Goal: Download file/media

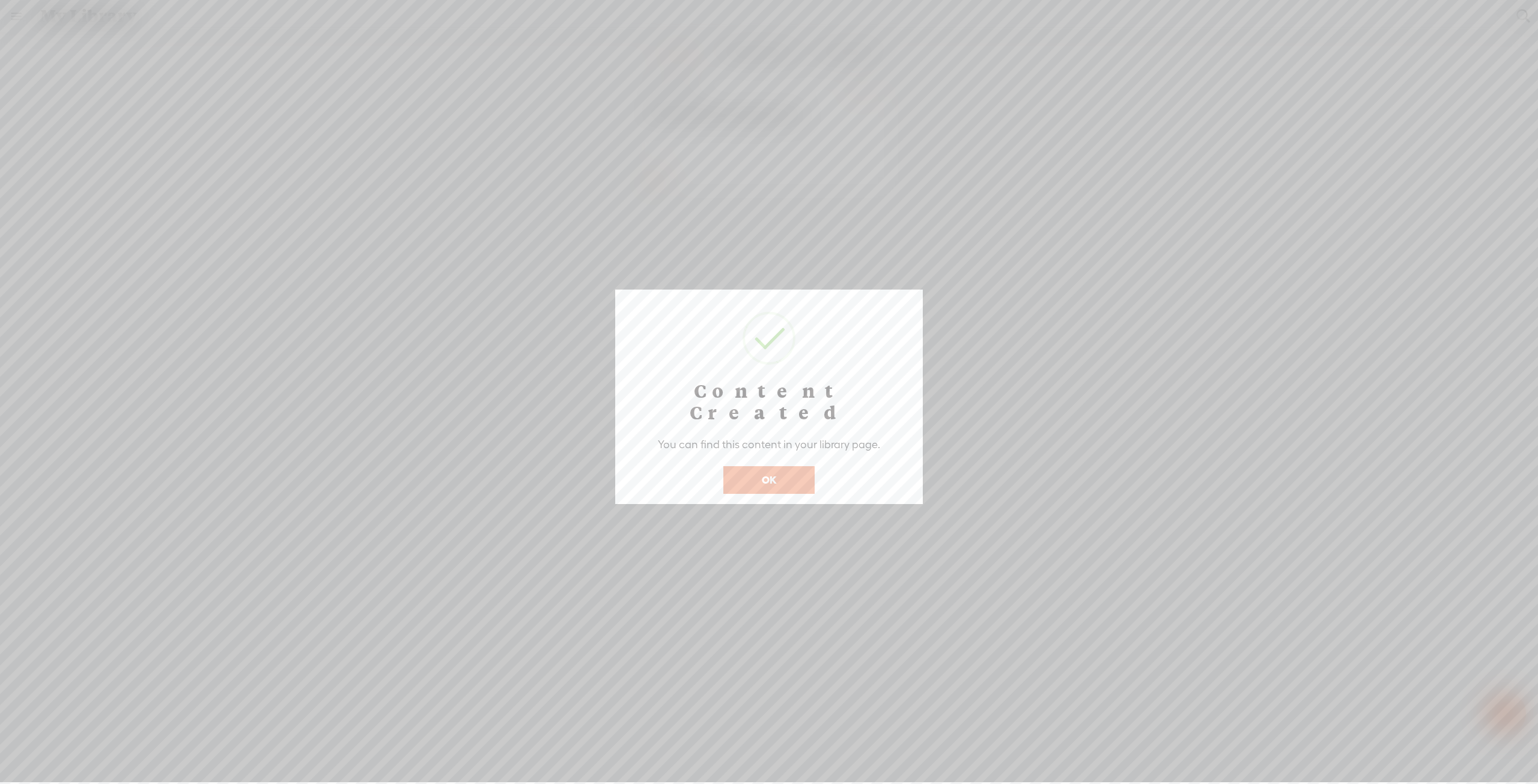
click at [779, 466] on button "OK" at bounding box center [769, 480] width 92 height 28
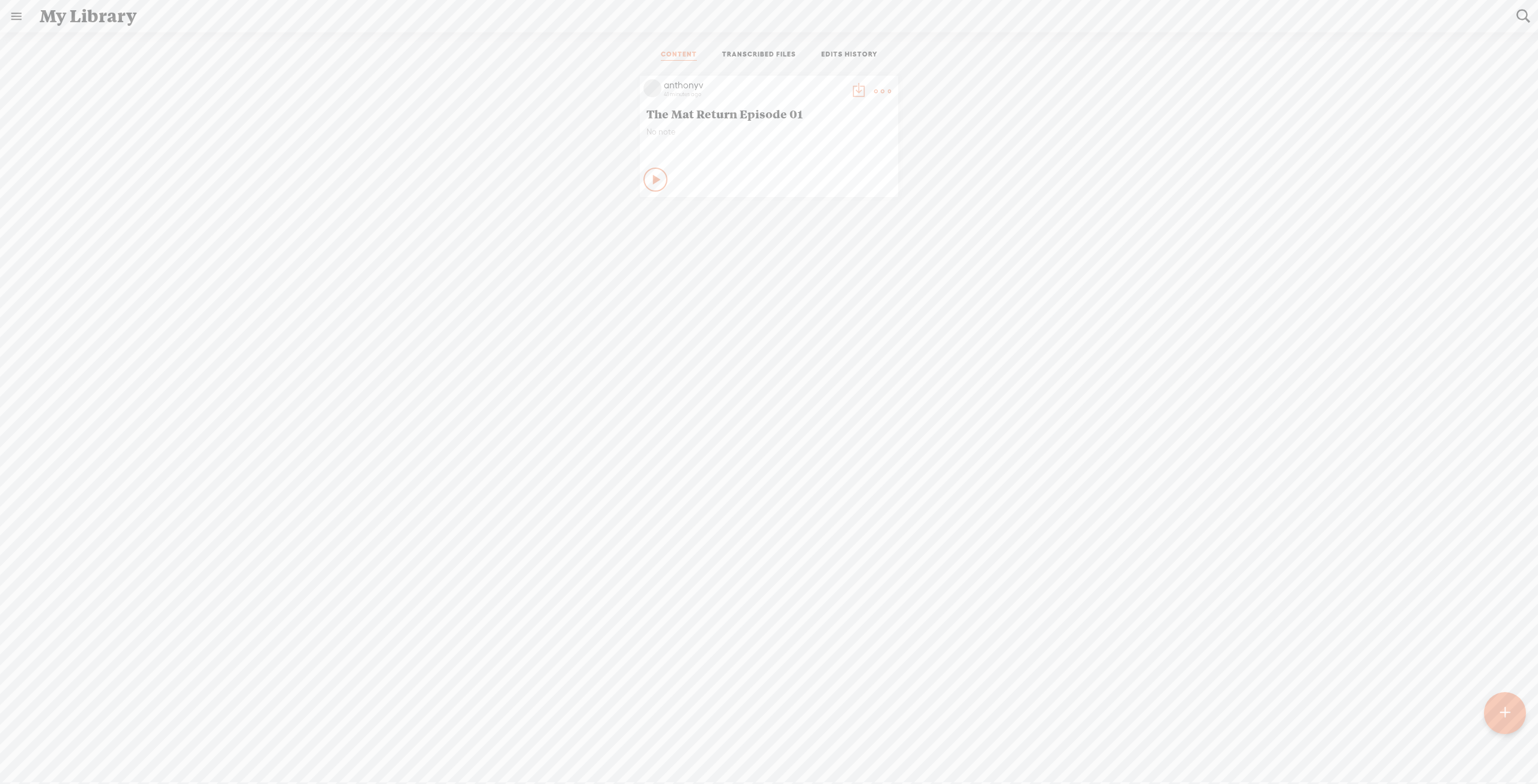
click at [640, 174] on div "anthonyv 41 minutes ago The Mat Return Episode 01 No note Play Content" at bounding box center [769, 136] width 258 height 121
click at [651, 181] on icon at bounding box center [657, 179] width 12 height 12
click at [650, 180] on icon at bounding box center [655, 179] width 12 height 12
click at [880, 89] on t at bounding box center [883, 92] width 17 height 17
click at [821, 211] on link "Rendering Video..." at bounding box center [821, 214] width 120 height 28
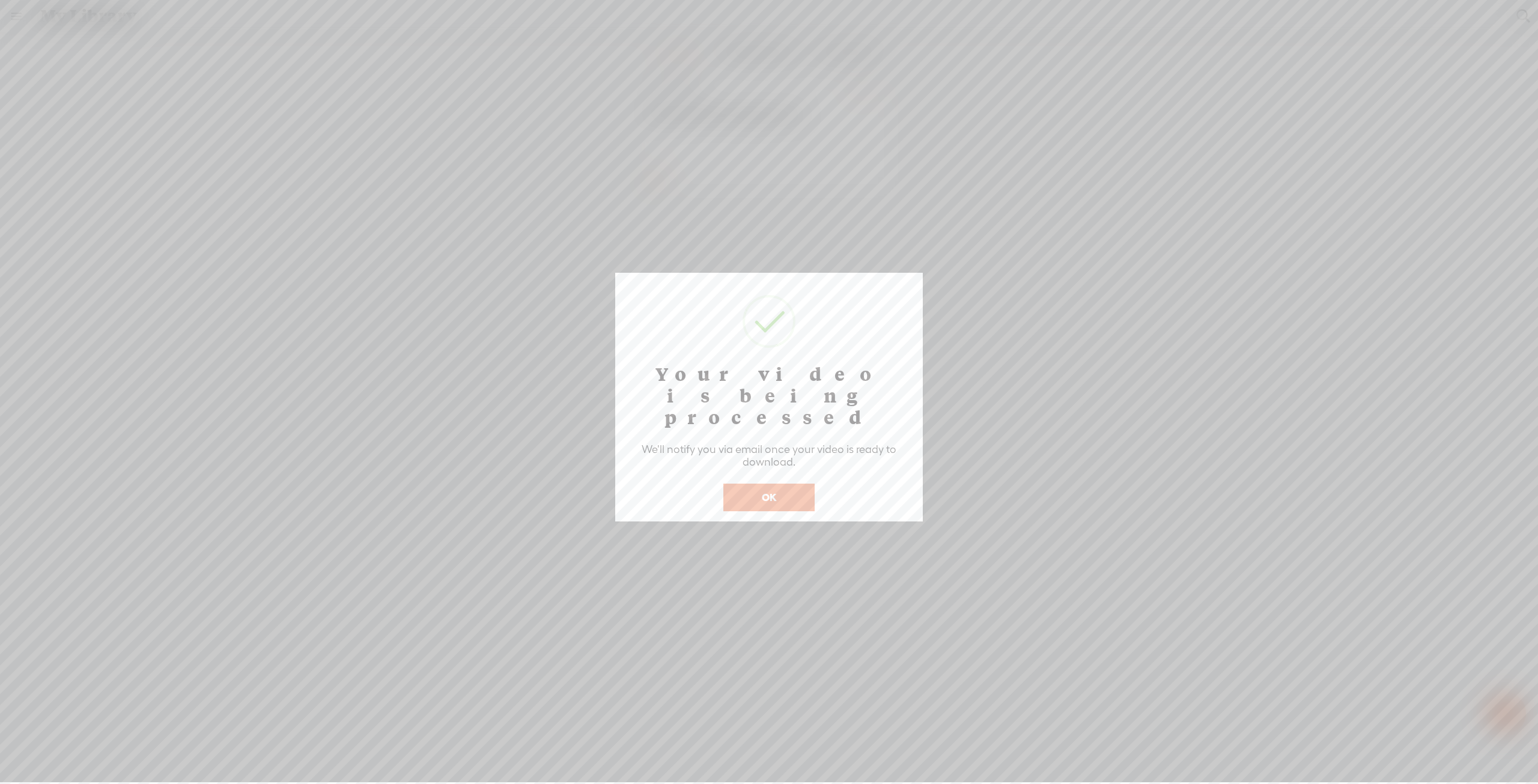
click at [781, 483] on button "OK" at bounding box center [769, 497] width 92 height 28
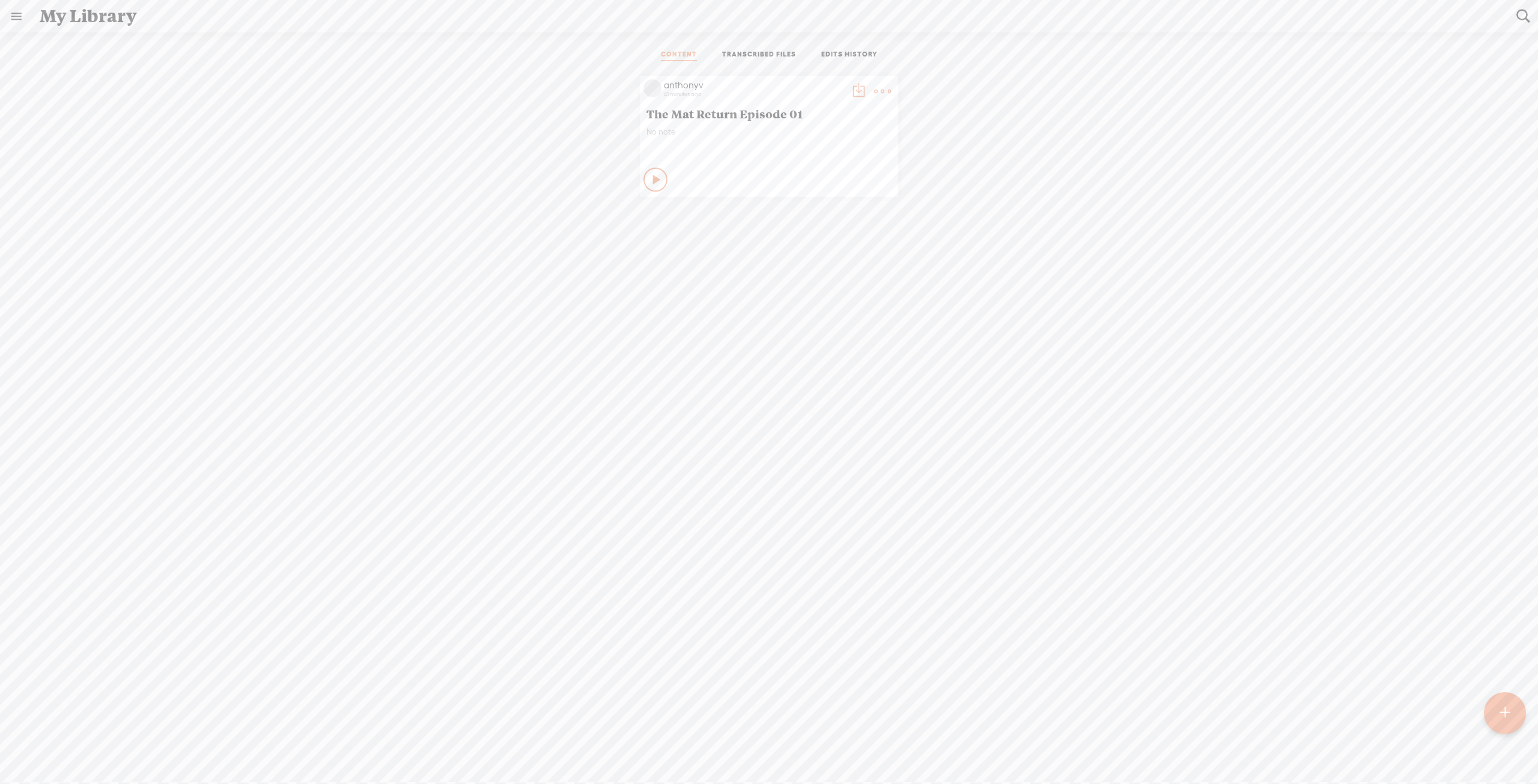
click at [850, 92] on t at bounding box center [859, 92] width 17 height 17
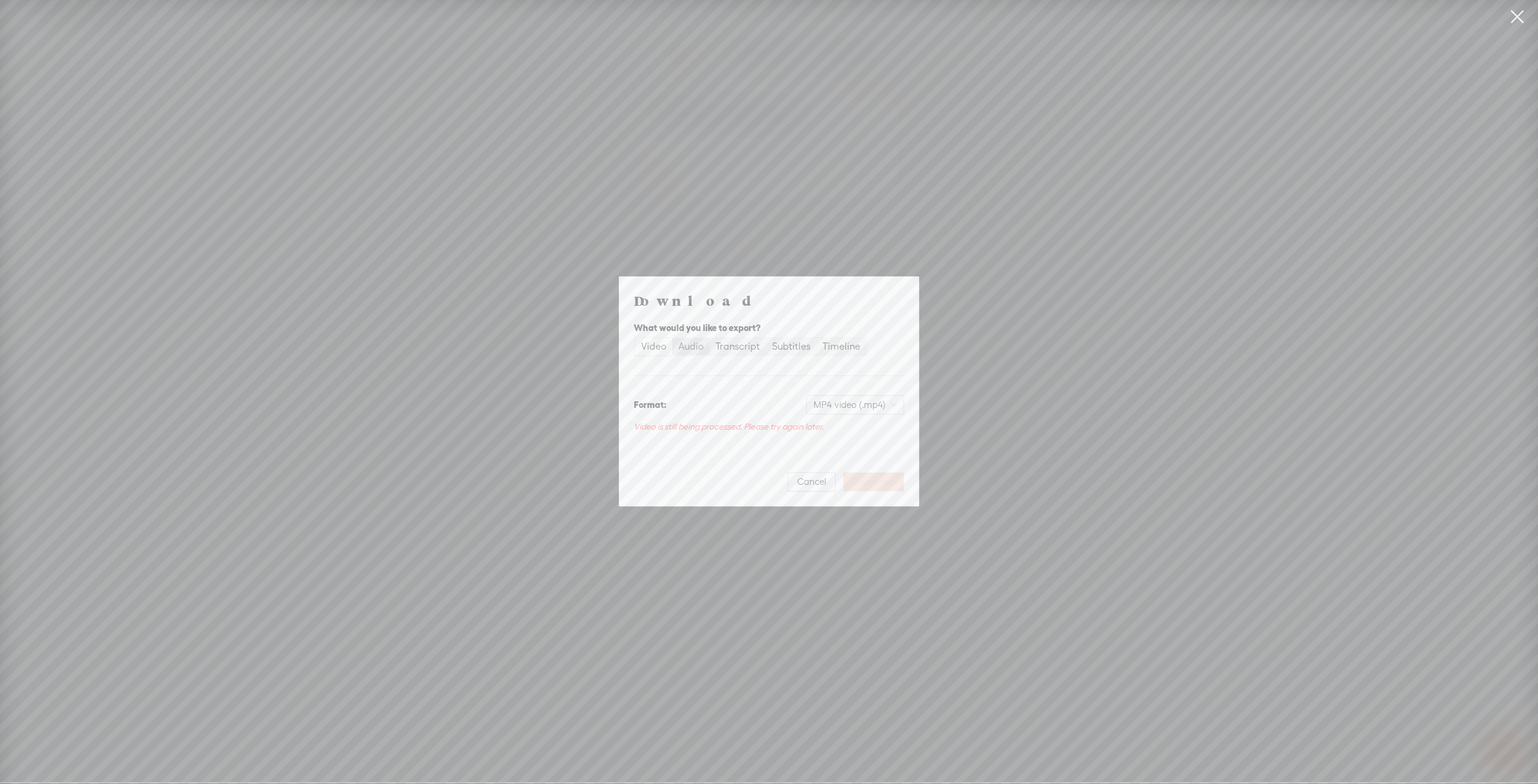
click at [697, 347] on div "Audio" at bounding box center [690, 347] width 26 height 17
click at [672, 338] on input "Audio" at bounding box center [672, 338] width 0 height 0
click at [658, 351] on div "Video" at bounding box center [653, 354] width 26 height 17
click at [635, 345] on input "Video" at bounding box center [635, 345] width 0 height 0
click at [696, 349] on div "Audio" at bounding box center [690, 347] width 26 height 17
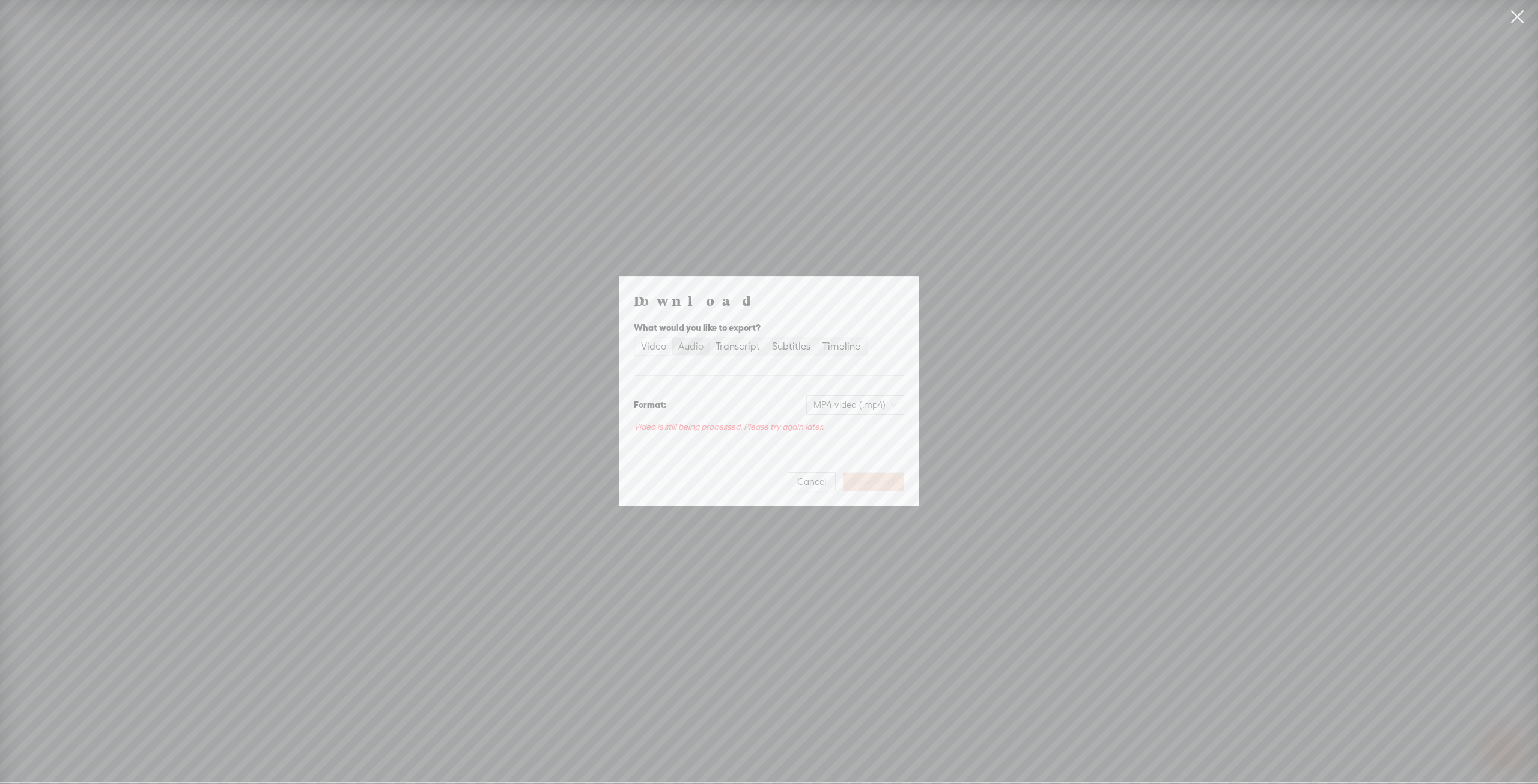
click at [672, 338] on input "Audio" at bounding box center [672, 338] width 0 height 0
click at [838, 354] on div "Timeline" at bounding box center [841, 354] width 38 height 17
click at [817, 345] on input "Timeline" at bounding box center [817, 345] width 0 height 0
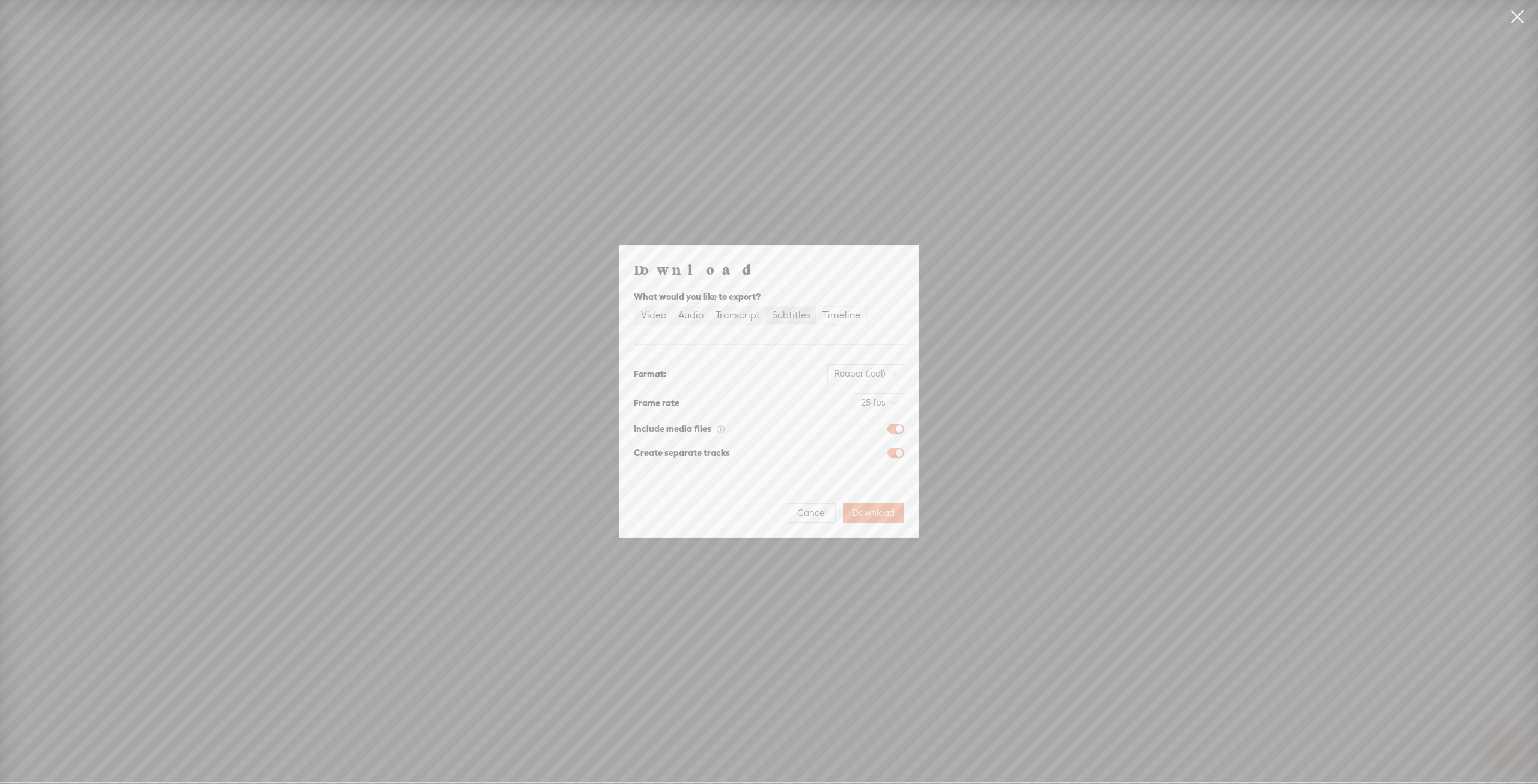
click at [792, 309] on div "Subtitles" at bounding box center [791, 316] width 39 height 17
click at [766, 307] on input "Subtitles" at bounding box center [766, 307] width 0 height 0
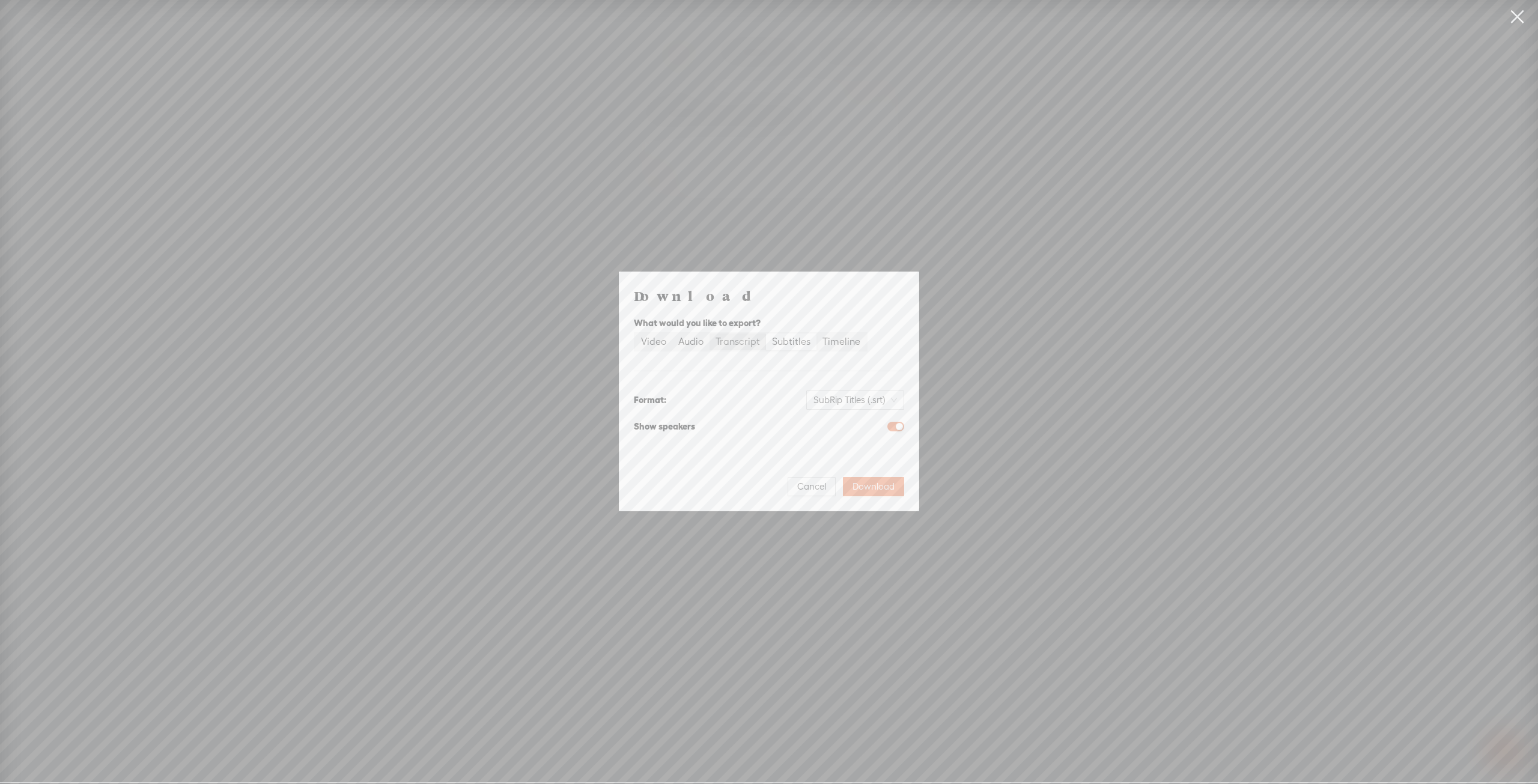
click at [741, 343] on div "Transcript" at bounding box center [737, 342] width 44 height 17
click at [710, 333] on input "Transcript" at bounding box center [710, 333] width 0 height 0
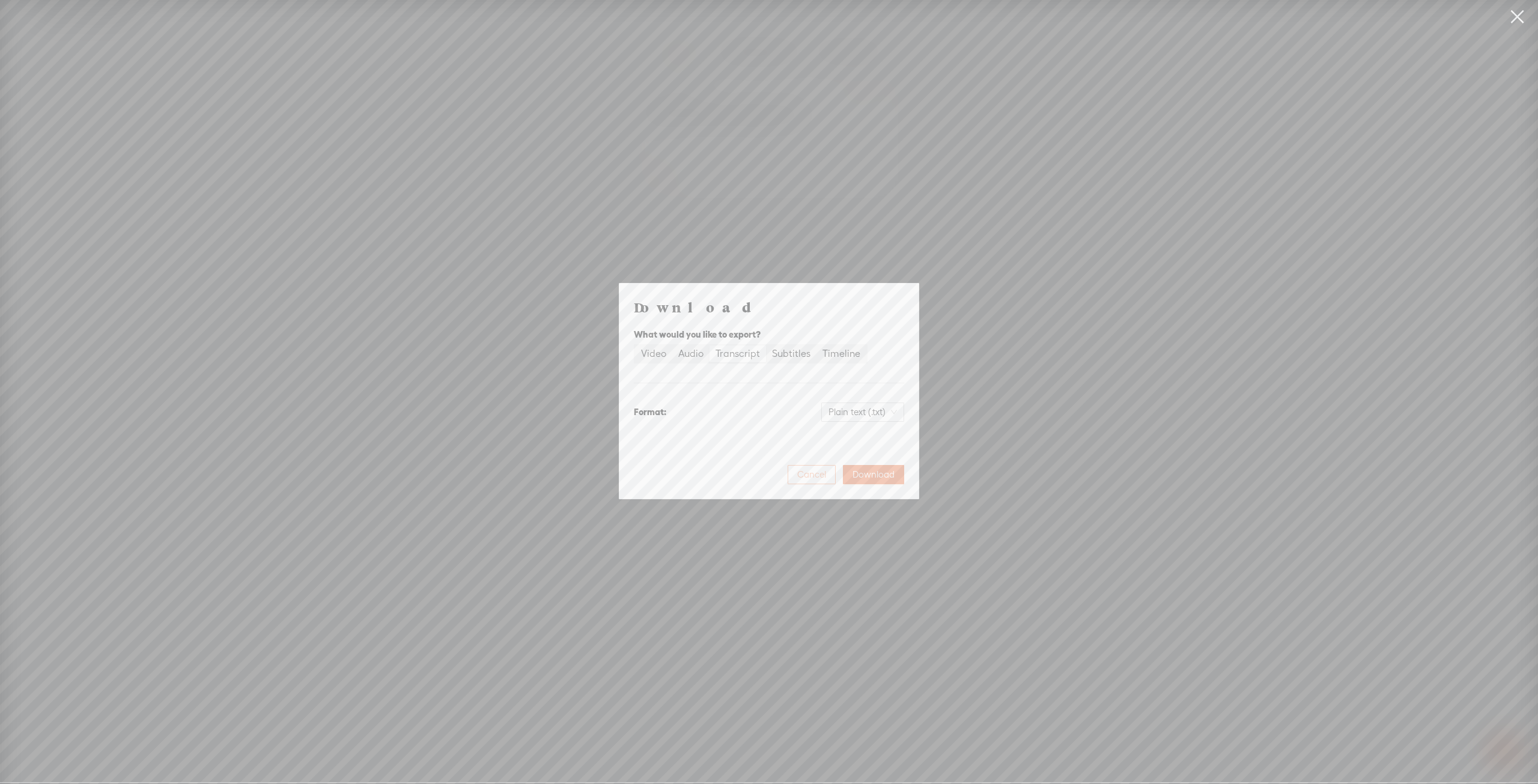
click at [807, 473] on span "Cancel" at bounding box center [811, 474] width 29 height 12
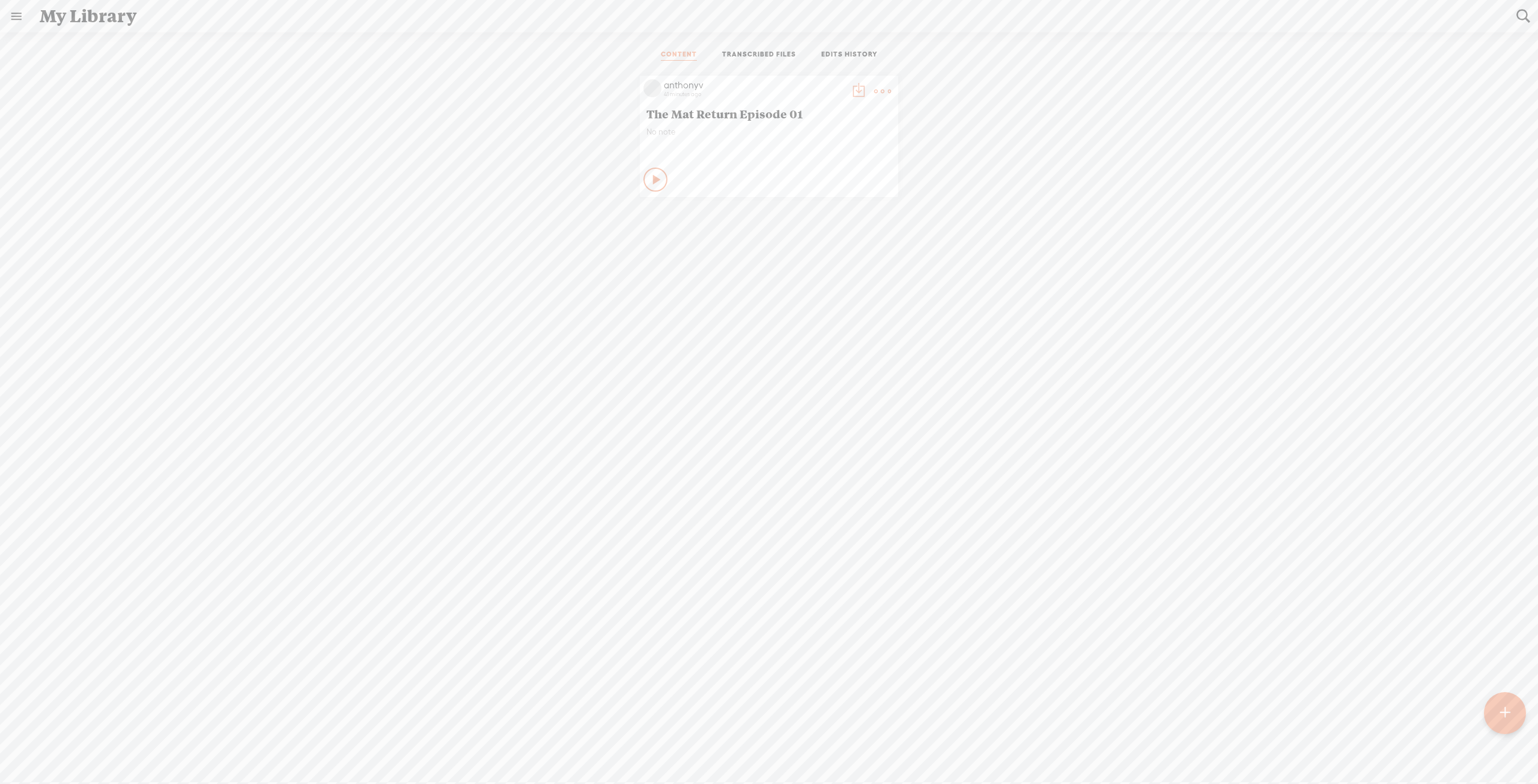
click at [876, 89] on t at bounding box center [883, 92] width 17 height 17
click at [968, 153] on div "anthonyv 41 minutes ago The Mat Return Episode 01 No note Play Content" at bounding box center [769, 136] width 1519 height 133
click at [874, 92] on t at bounding box center [883, 92] width 17 height 17
click at [651, 176] on icon at bounding box center [657, 179] width 12 height 12
click at [650, 178] on icon at bounding box center [655, 179] width 12 height 12
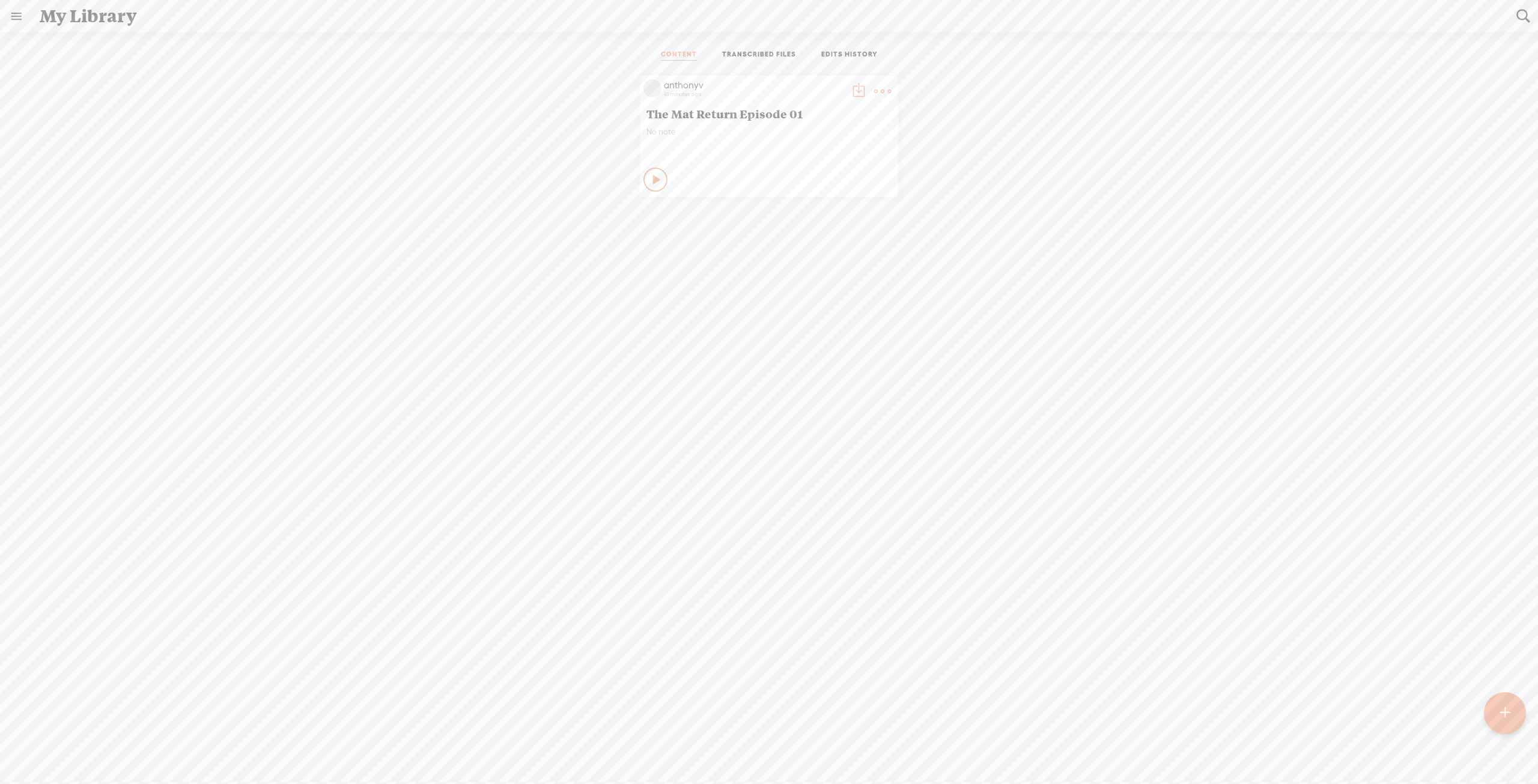
click at [731, 97] on div "anthonyv 41 minutes ago" at bounding box center [754, 91] width 185 height 24
click at [679, 59] on link "CONTENT" at bounding box center [679, 55] width 36 height 11
click at [755, 57] on link "TRANSCRIBED FILES" at bounding box center [759, 55] width 74 height 11
click at [848, 57] on link "EDITS HISTORY" at bounding box center [849, 55] width 57 height 11
click at [686, 53] on link "CONTENT" at bounding box center [679, 55] width 36 height 11
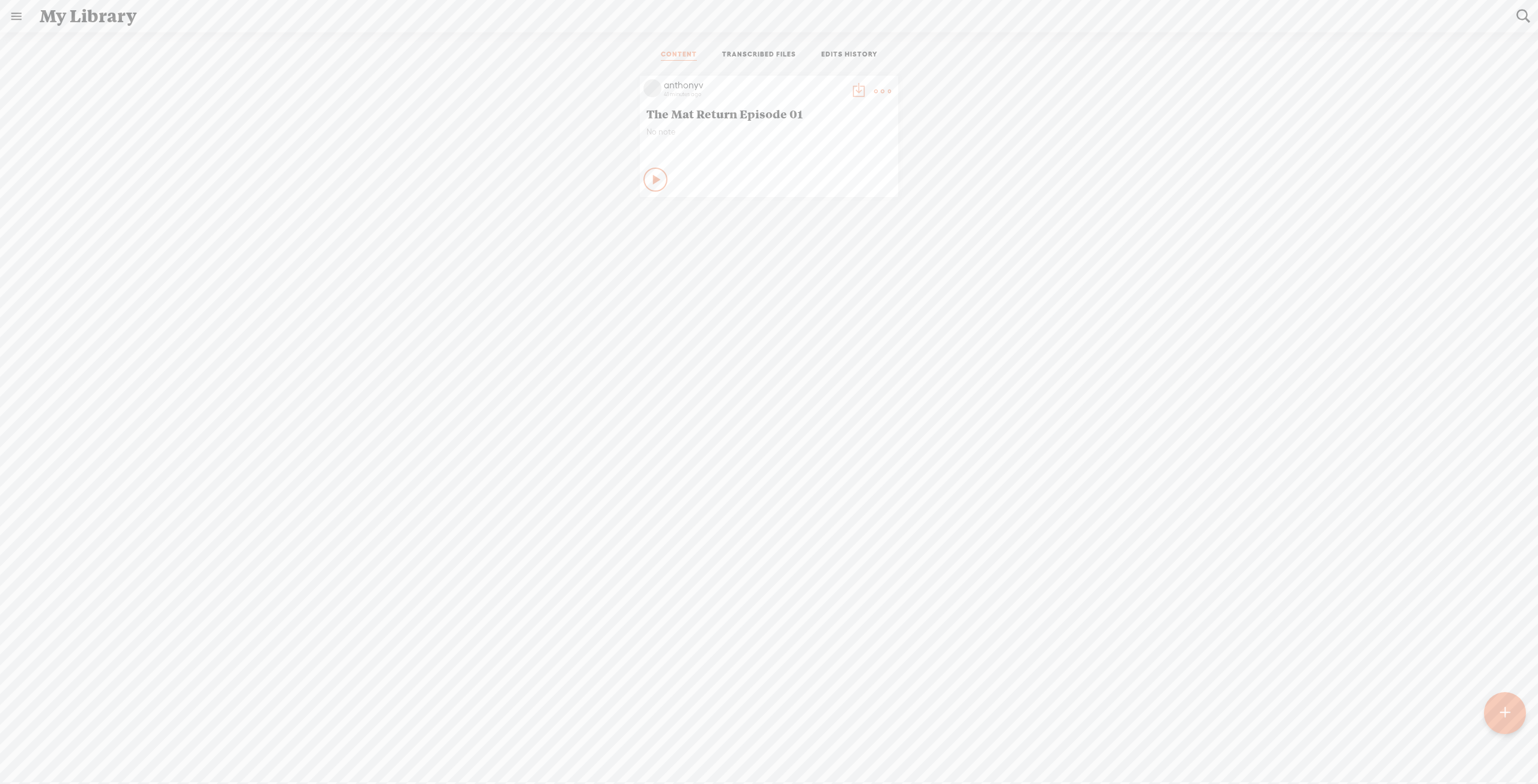
click at [850, 89] on t at bounding box center [859, 92] width 17 height 17
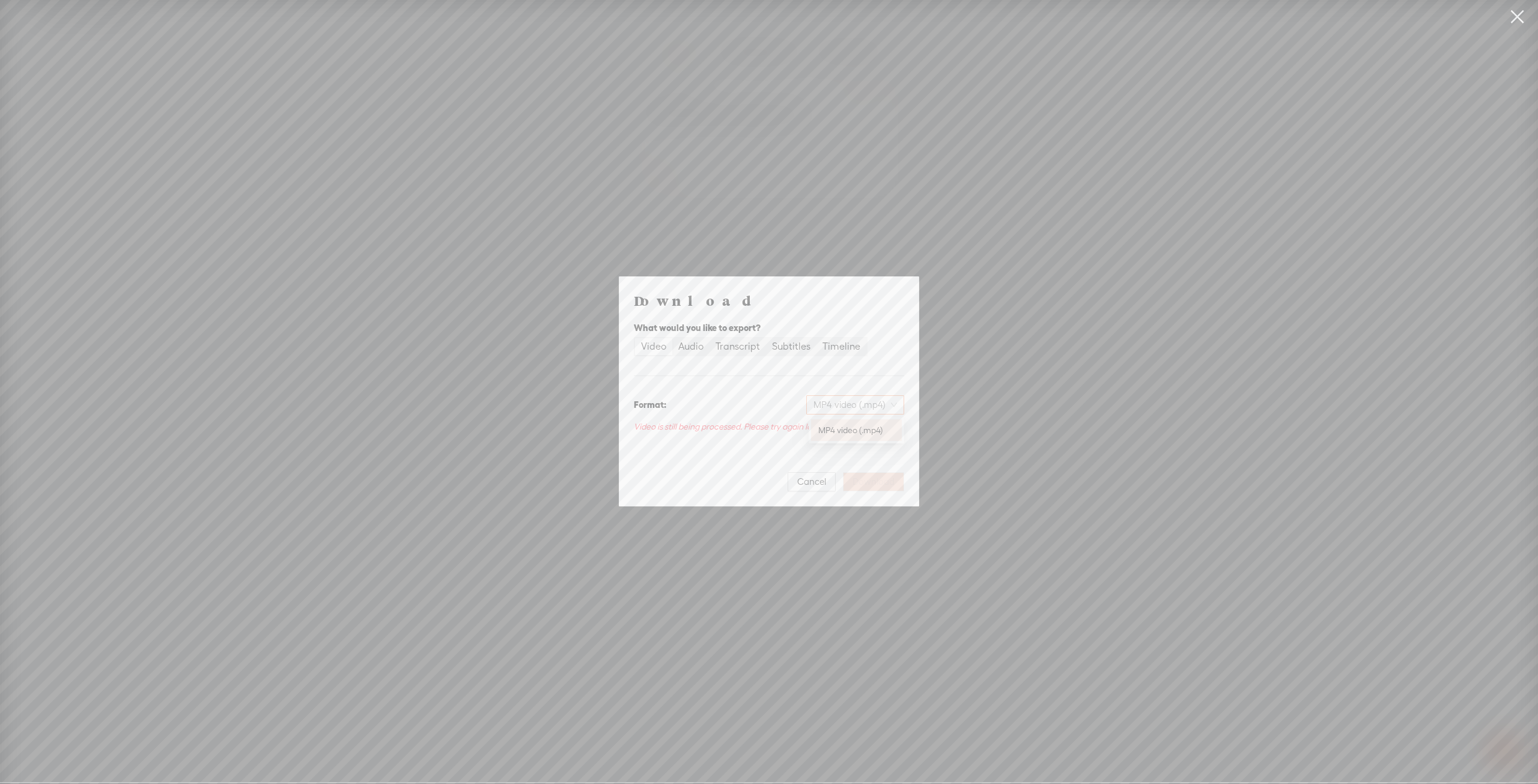
click at [854, 403] on span "MP4 video (.mp4)" at bounding box center [855, 404] width 84 height 18
click at [861, 404] on span "MP4 video (.mp4)" at bounding box center [855, 404] width 84 height 18
click at [802, 480] on span "Cancel" at bounding box center [811, 481] width 29 height 12
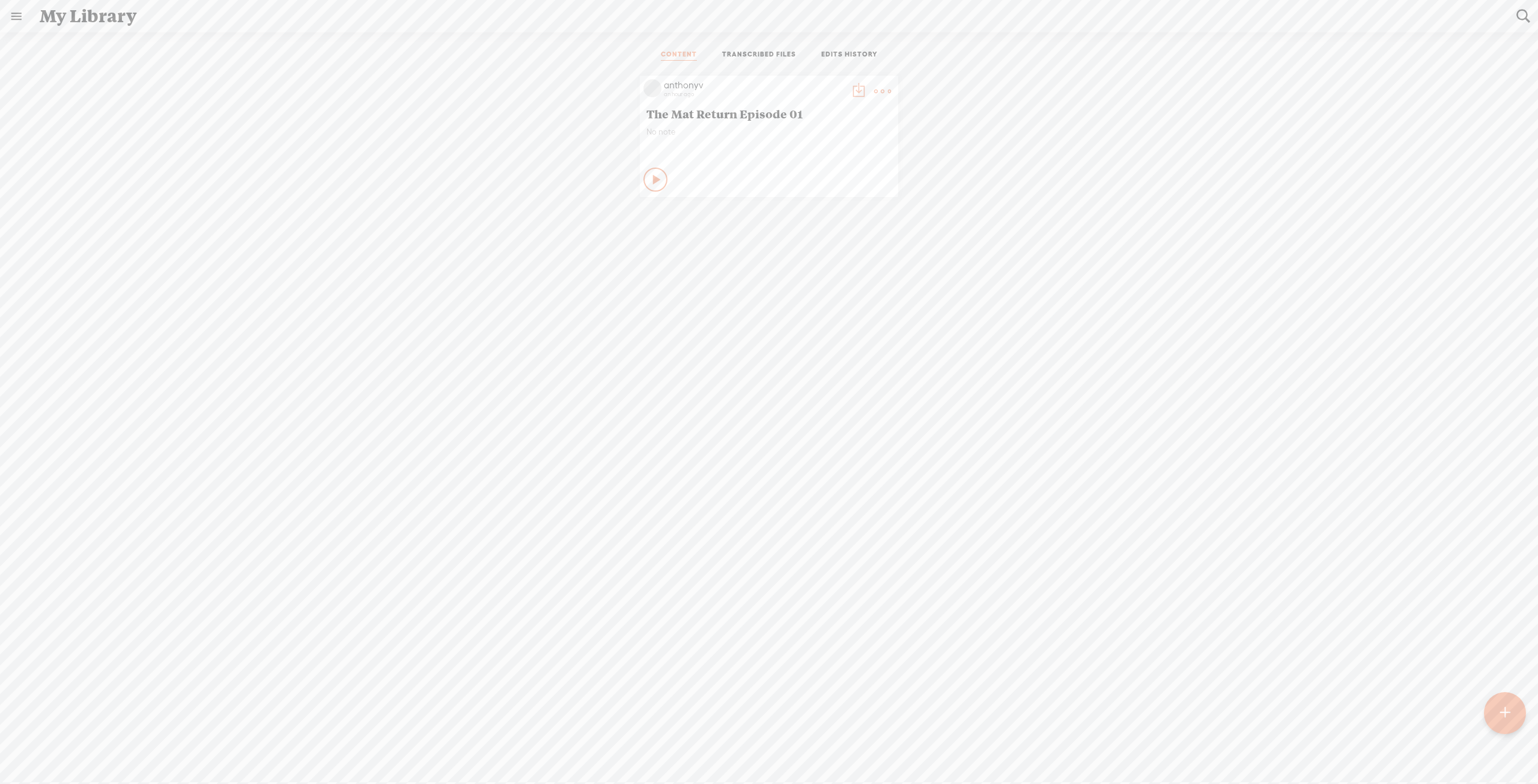
click at [850, 87] on t at bounding box center [859, 92] width 17 height 17
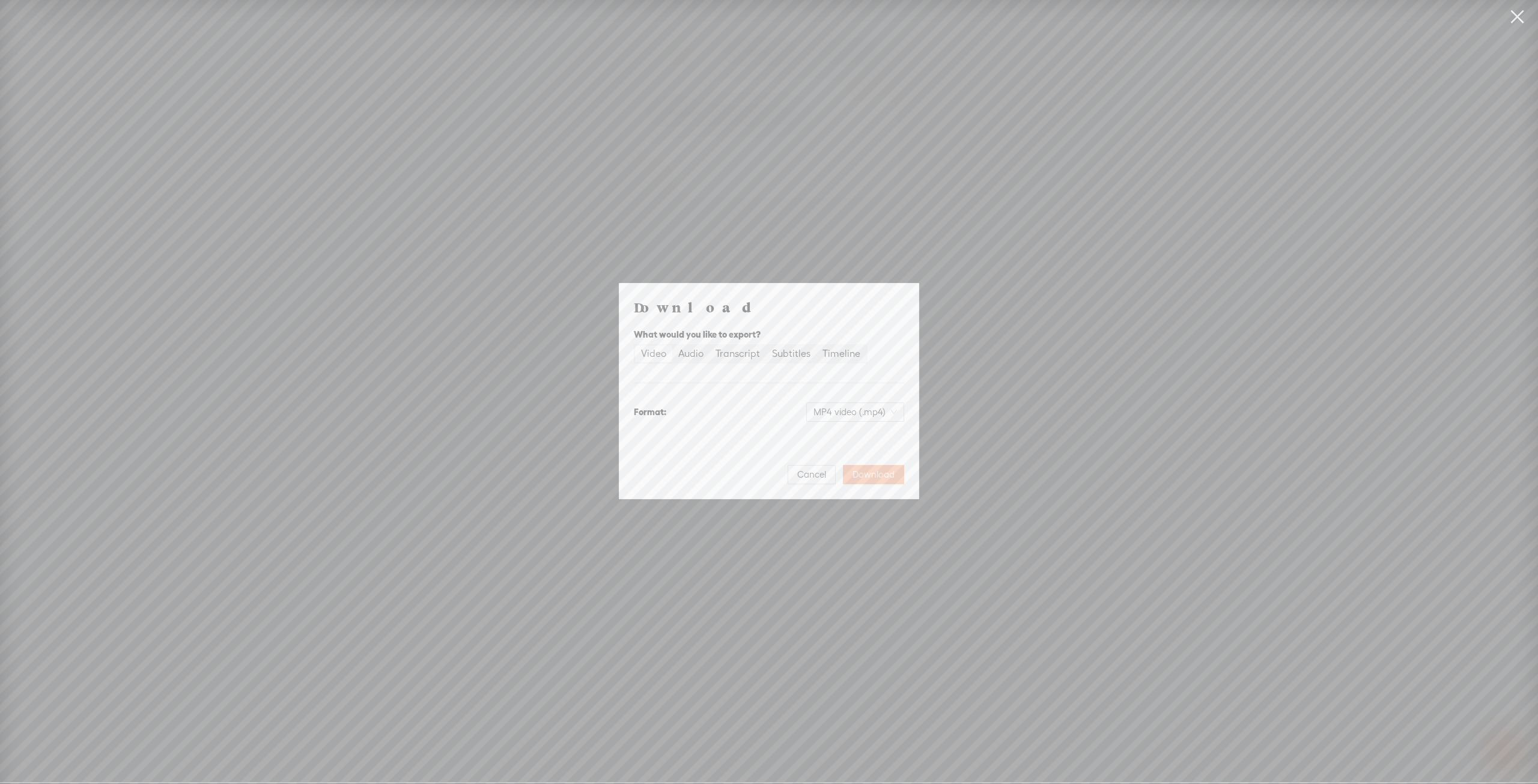
click at [876, 477] on span "Download" at bounding box center [873, 474] width 42 height 12
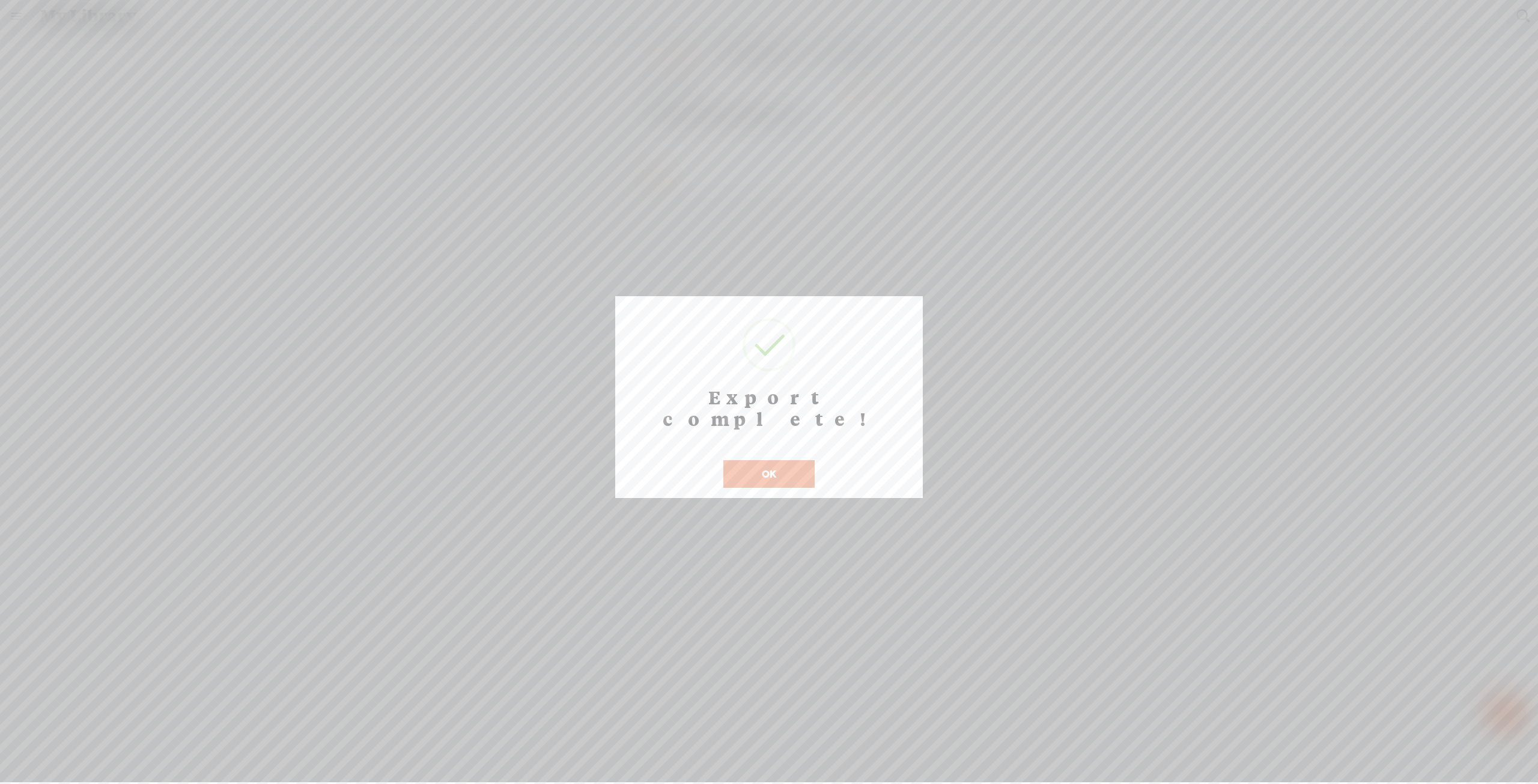
click at [254, 585] on div at bounding box center [769, 391] width 1538 height 782
click at [768, 460] on button "OK" at bounding box center [769, 474] width 92 height 28
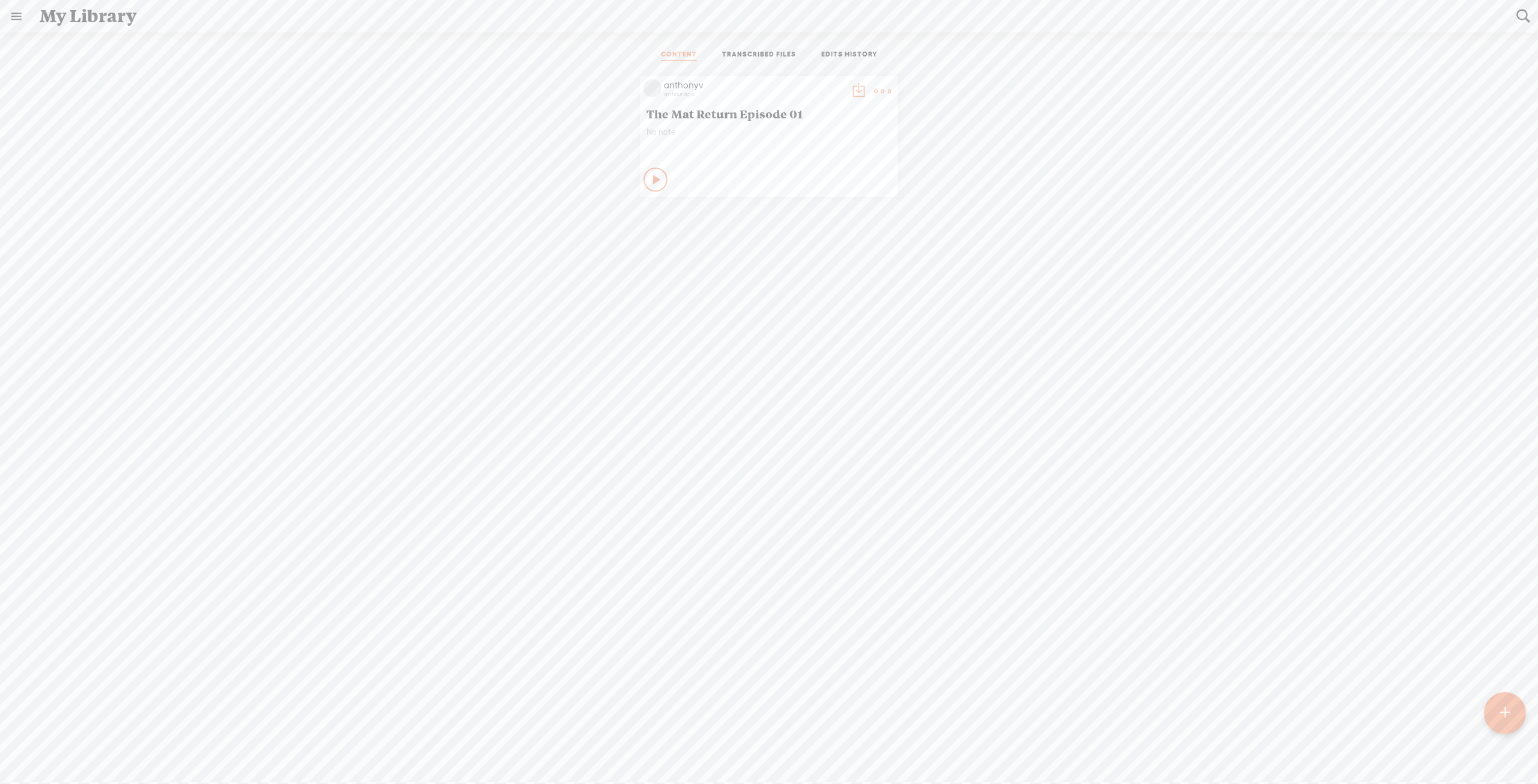
click at [66, 17] on div "My Library" at bounding box center [769, 16] width 1477 height 31
click at [12, 17] on link at bounding box center [16, 16] width 31 height 31
click at [73, 398] on div "MY LIBRARY" at bounding box center [69, 402] width 55 height 10
click at [843, 51] on body "You have 90 minutes of transcription remaining. Upgrade to increase your limit …" at bounding box center [769, 391] width 1538 height 782
click at [842, 51] on link "EDITS HISTORY" at bounding box center [849, 55] width 57 height 11
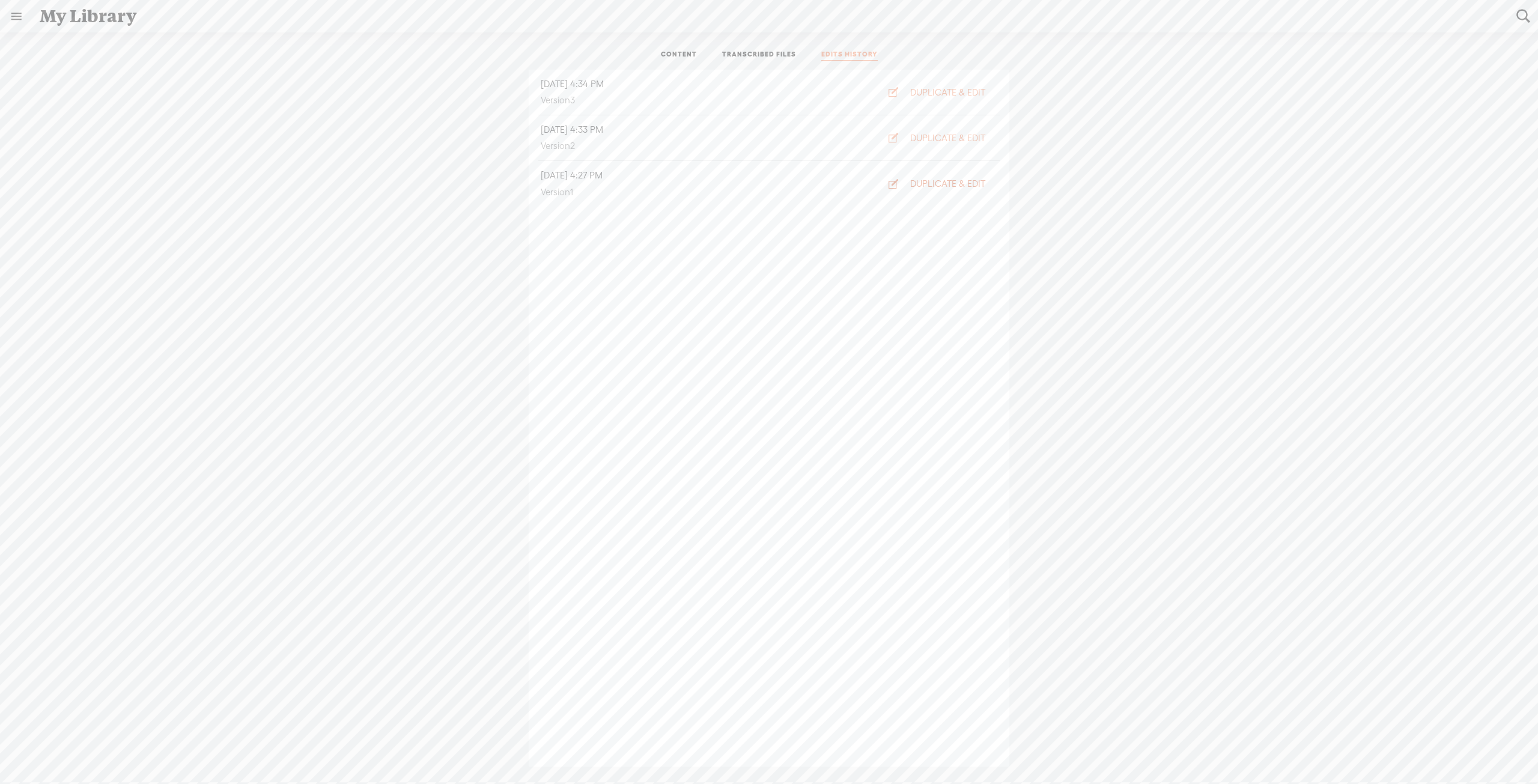
click at [891, 183] on icon "button" at bounding box center [893, 183] width 12 height 12
